Goal: Information Seeking & Learning: Find specific fact

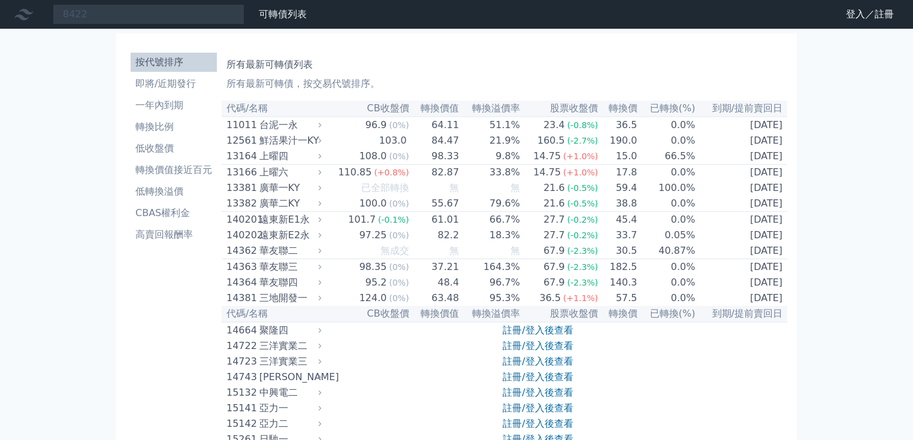
type input "8422"
click at [872, 14] on link "登入／註冊" at bounding box center [869, 14] width 67 height 19
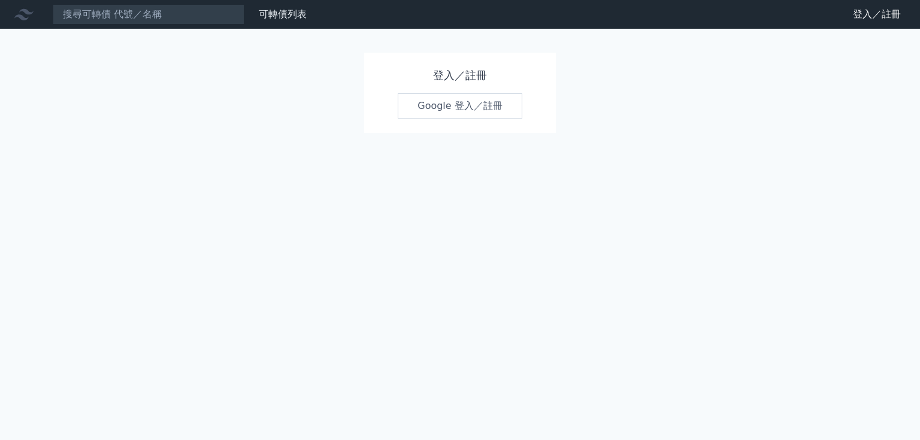
click at [467, 99] on link "Google 登入／註冊" at bounding box center [460, 105] width 125 height 25
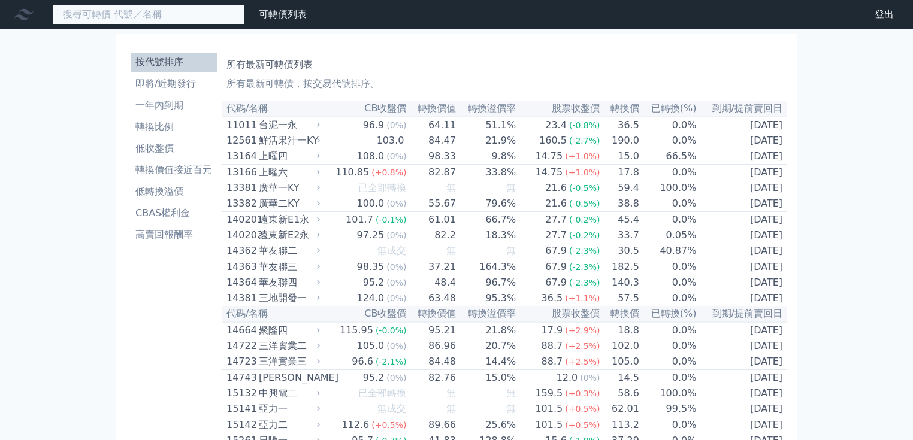
click at [141, 14] on input at bounding box center [149, 14] width 192 height 20
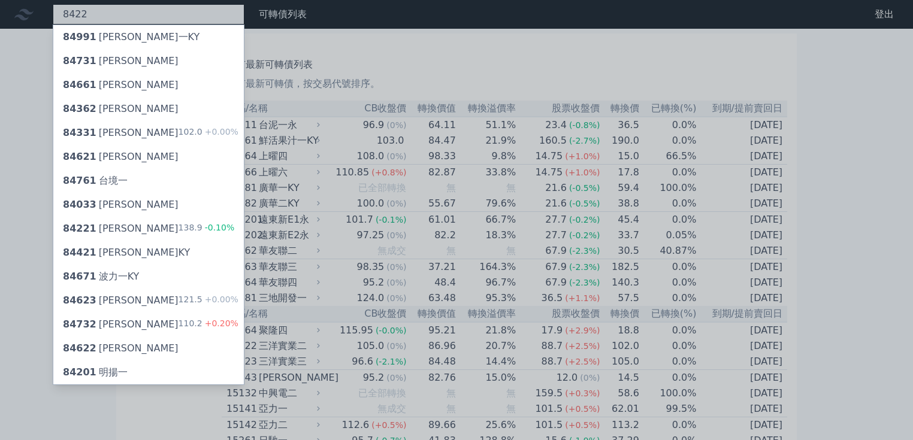
type input "8422"
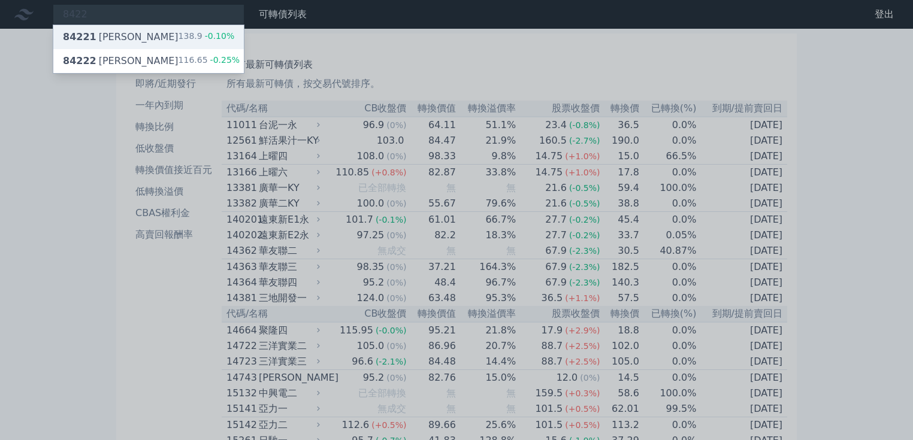
click at [164, 38] on div "84221 可寧衛一 138.9 -0.10%" at bounding box center [148, 37] width 191 height 24
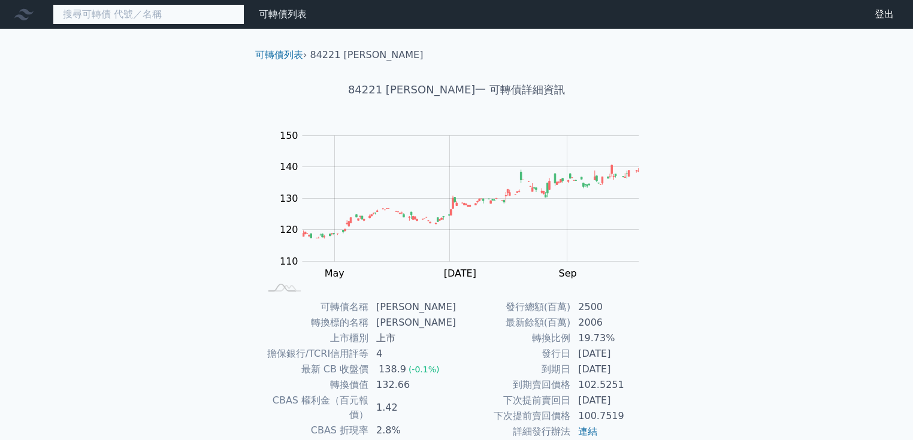
click at [128, 12] on input at bounding box center [149, 14] width 192 height 20
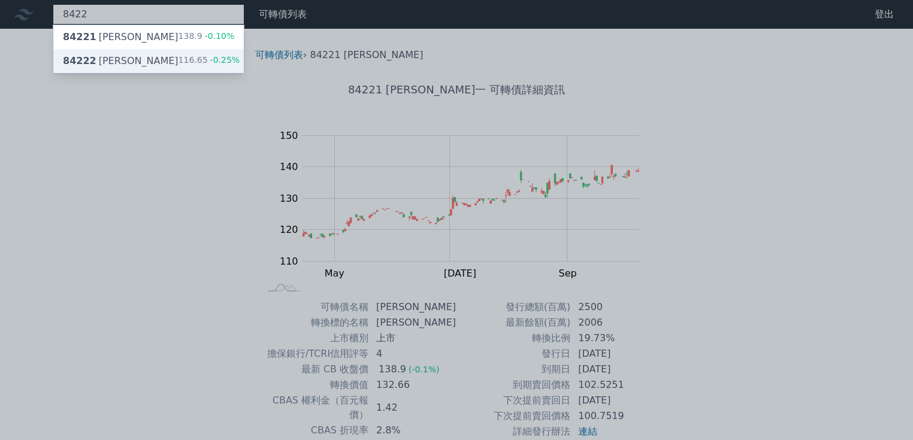
type input "8422"
click at [182, 59] on div "116.65 -0.25%" at bounding box center [210, 61] width 62 height 14
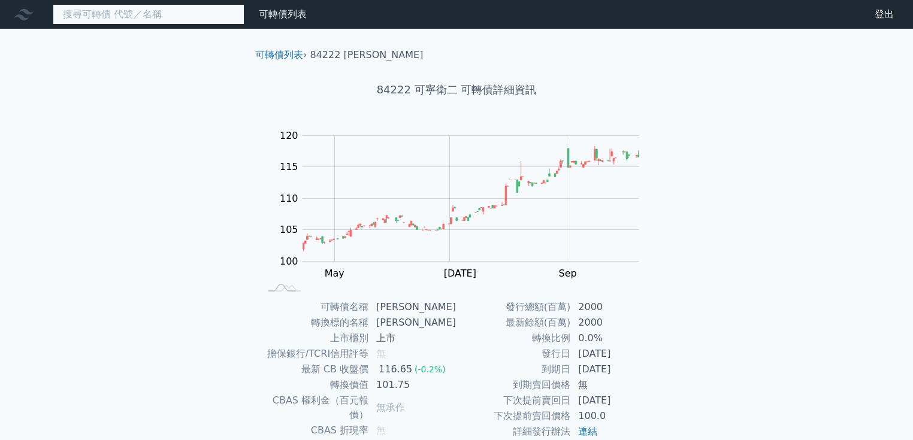
click at [119, 23] on input at bounding box center [149, 14] width 192 height 20
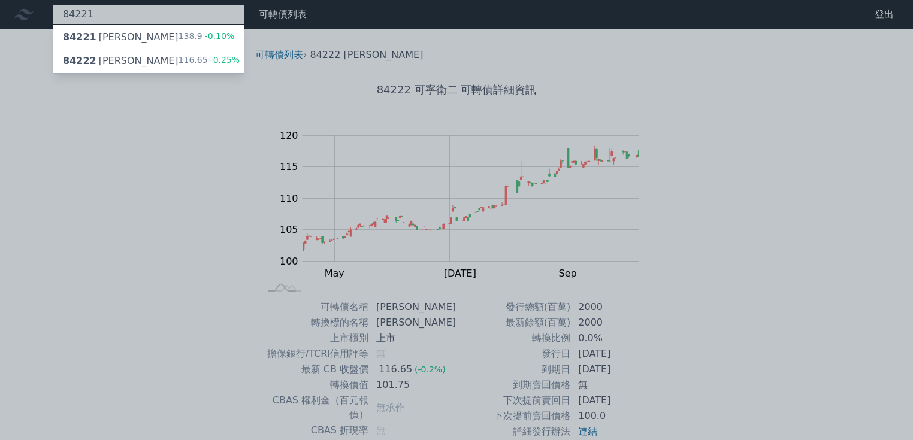
type input "84221"
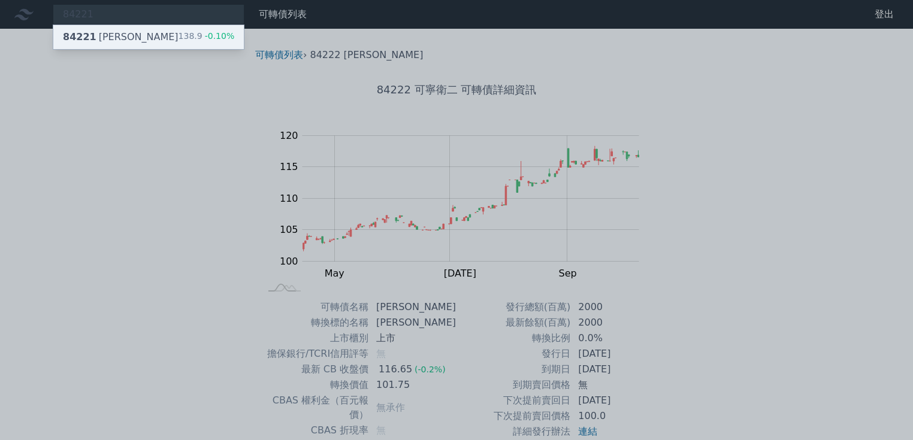
click at [137, 41] on div "84221 可寧衛一 138.9 -0.10%" at bounding box center [148, 37] width 191 height 24
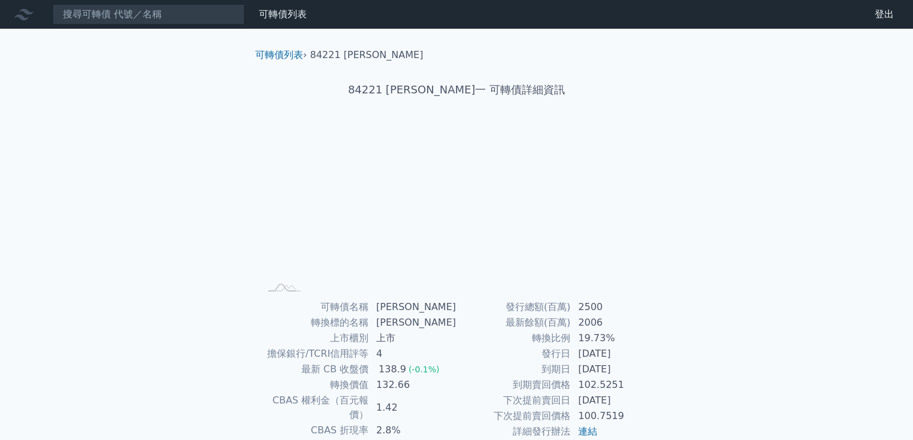
scroll to position [114, 0]
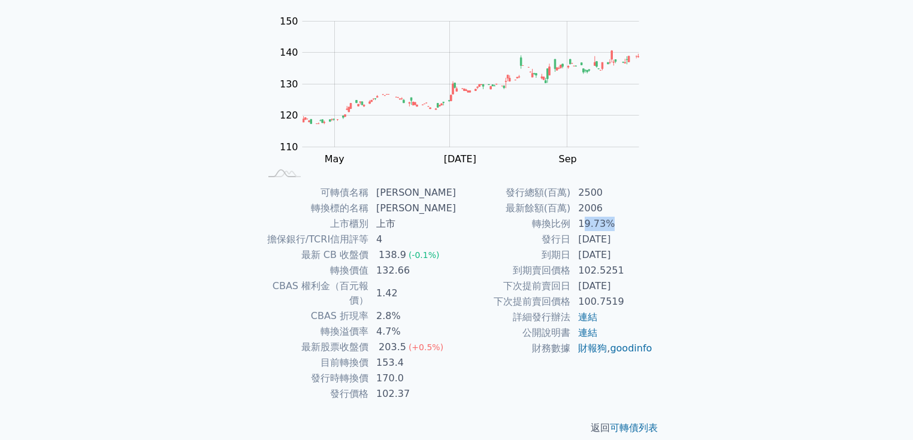
drag, startPoint x: 622, startPoint y: 223, endPoint x: 582, endPoint y: 219, distance: 39.8
click at [582, 219] on td "19.73%" at bounding box center [612, 224] width 82 height 16
click at [675, 237] on div "可轉債列表 › 84221 [PERSON_NAME] 84221 可寧衛一 可轉債詳細資訊 Zoom Out 115 105 110 115 120 160…" at bounding box center [456, 184] width 460 height 540
